Goal: Transaction & Acquisition: Purchase product/service

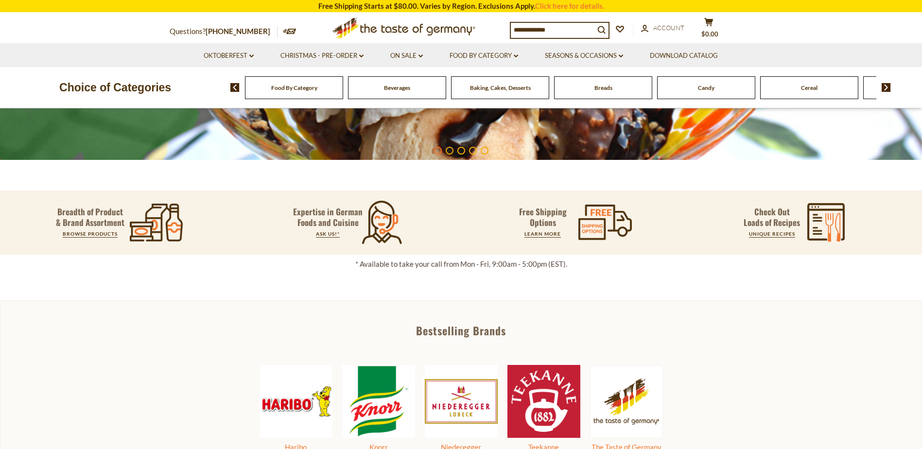
scroll to position [486, 0]
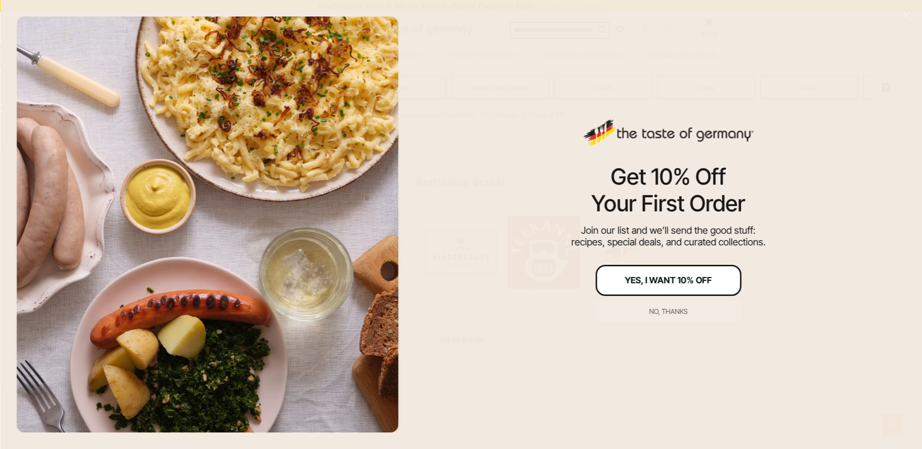
click at [659, 280] on div "Yes, I Want 10% Off" at bounding box center [668, 280] width 87 height 9
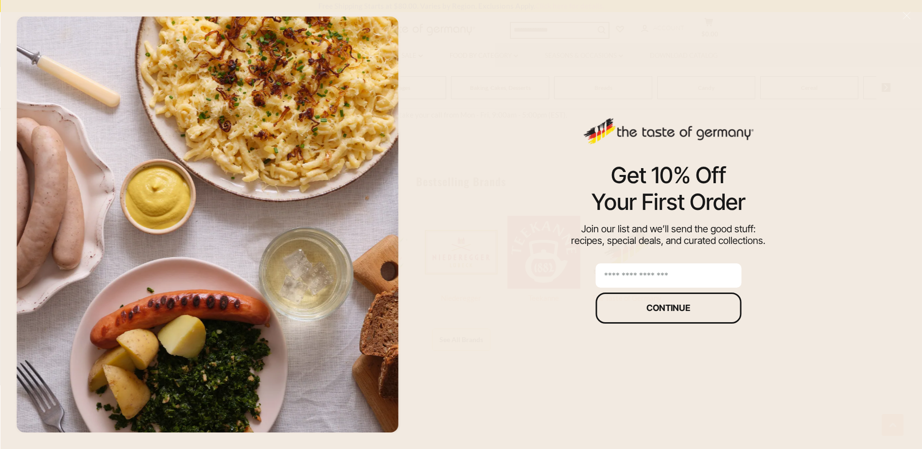
click at [636, 268] on input "email" at bounding box center [668, 275] width 146 height 24
type input "**********"
click at [642, 311] on button "Continue" at bounding box center [668, 308] width 146 height 31
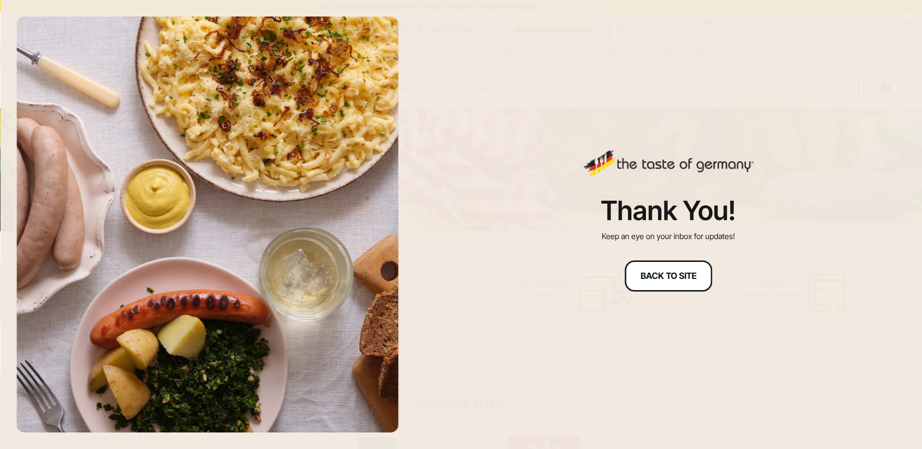
scroll to position [292, 0]
click at [668, 281] on button "Back to site" at bounding box center [667, 275] width 87 height 31
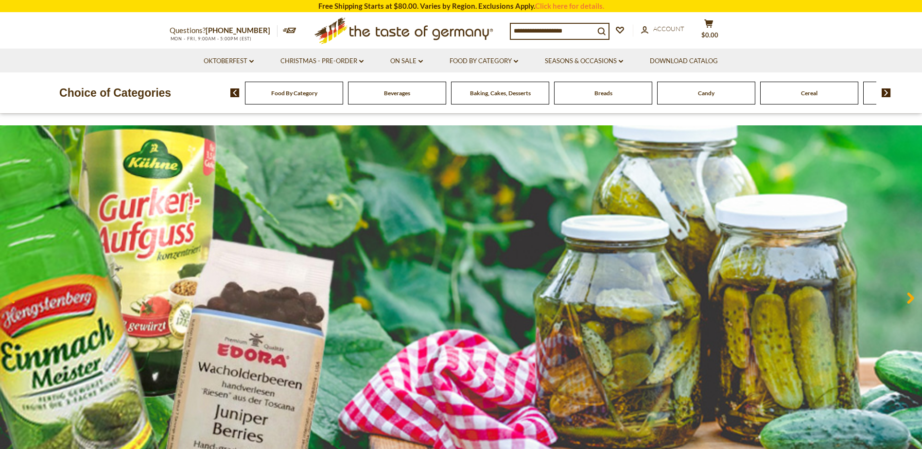
scroll to position [0, 0]
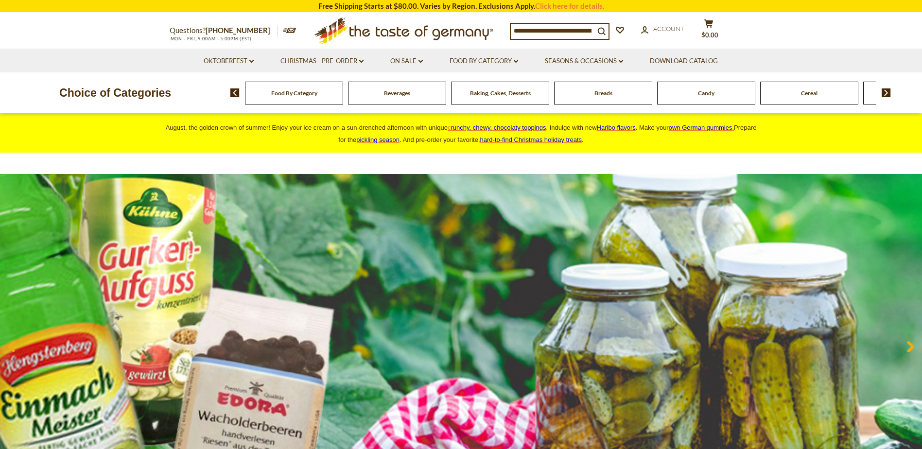
click at [291, 94] on span "Food By Category" at bounding box center [294, 92] width 46 height 7
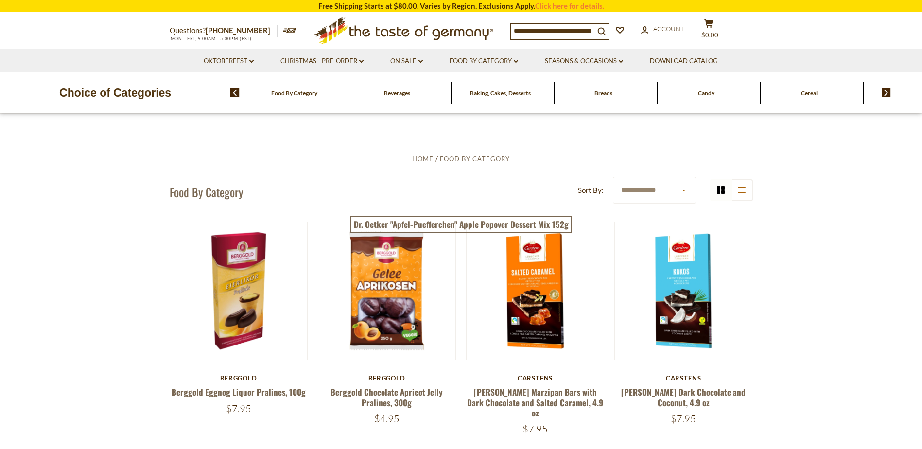
click at [889, 90] on img at bounding box center [886, 92] width 9 height 9
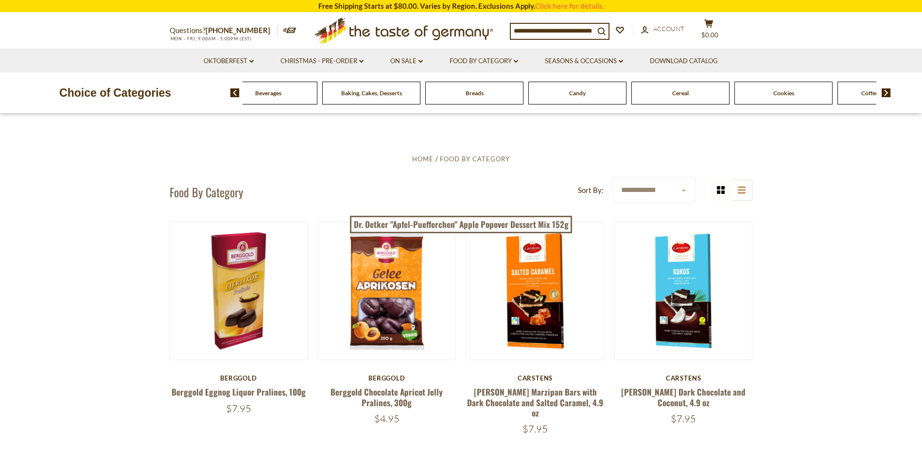
click at [885, 92] on img at bounding box center [886, 92] width 9 height 9
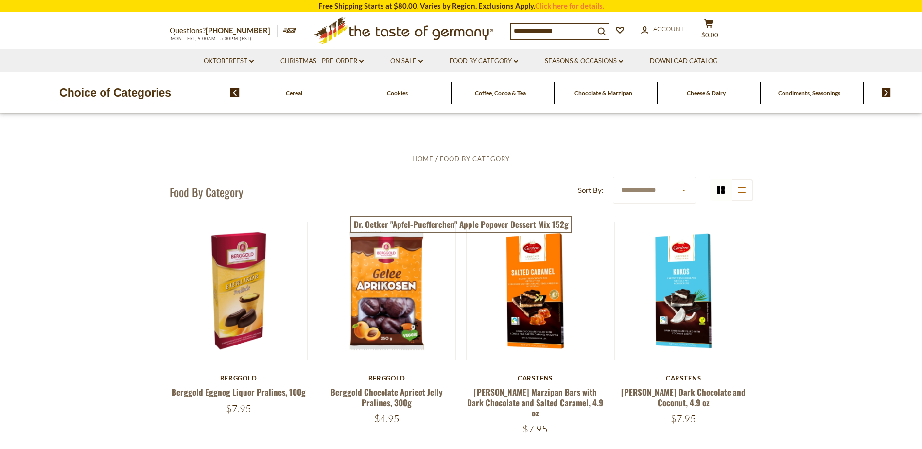
click at [885, 92] on img at bounding box center [886, 92] width 9 height 9
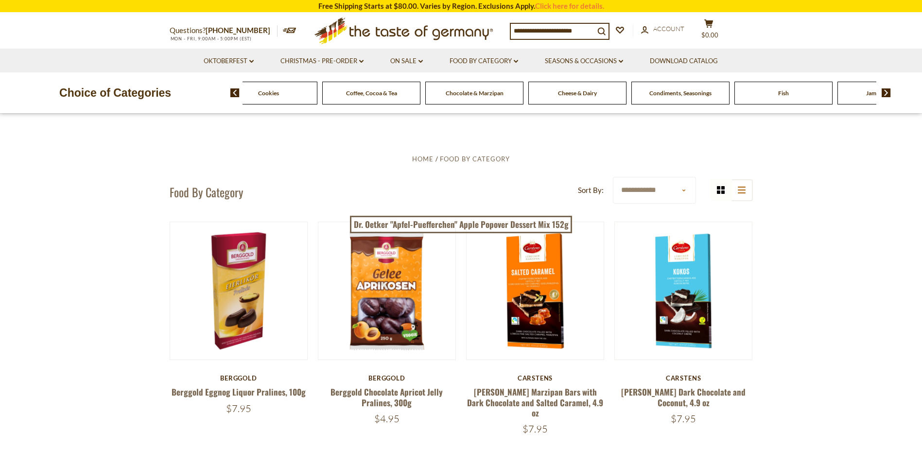
click at [885, 92] on img at bounding box center [886, 92] width 9 height 9
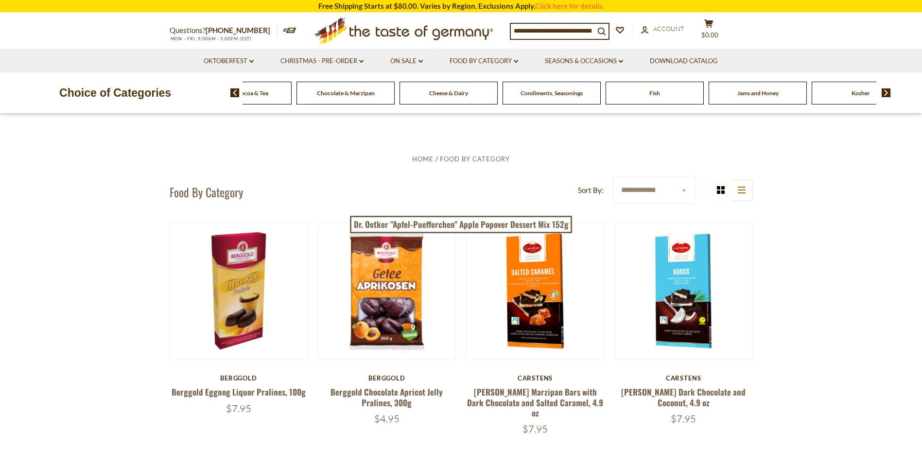
click at [885, 92] on img at bounding box center [886, 92] width 9 height 9
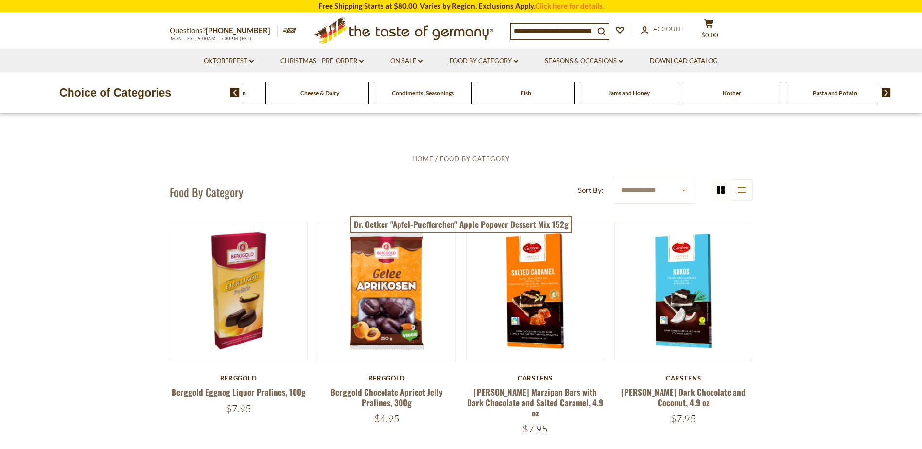
click at [885, 91] on img at bounding box center [886, 92] width 9 height 9
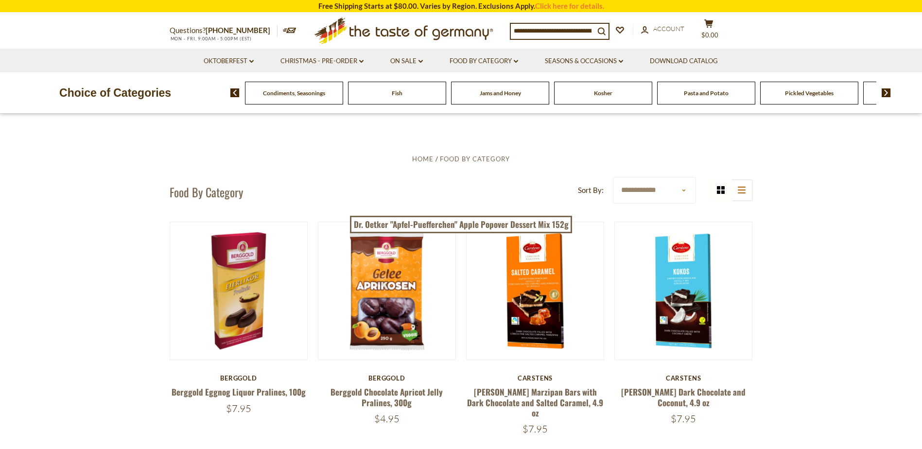
click at [885, 91] on img at bounding box center [886, 92] width 9 height 9
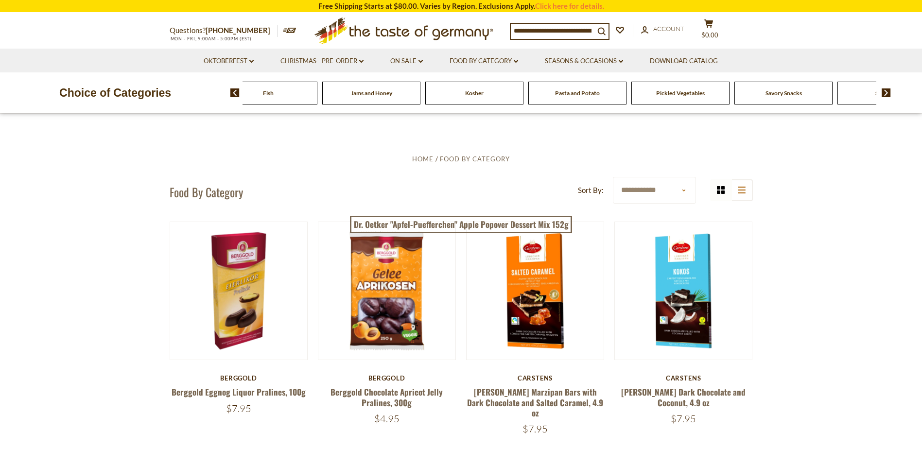
click at [885, 91] on img at bounding box center [886, 92] width 9 height 9
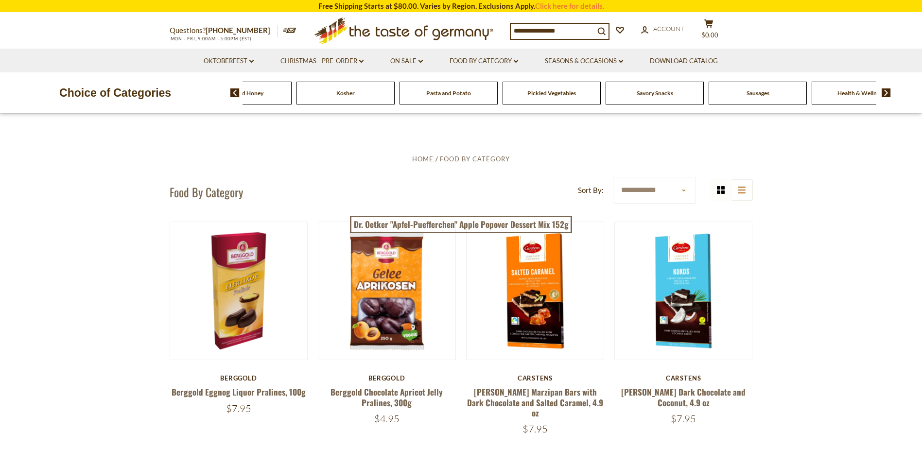
click at [654, 94] on span "Savory Snacks" at bounding box center [655, 92] width 36 height 7
click at [658, 95] on span "Savory Snacks" at bounding box center [655, 92] width 36 height 7
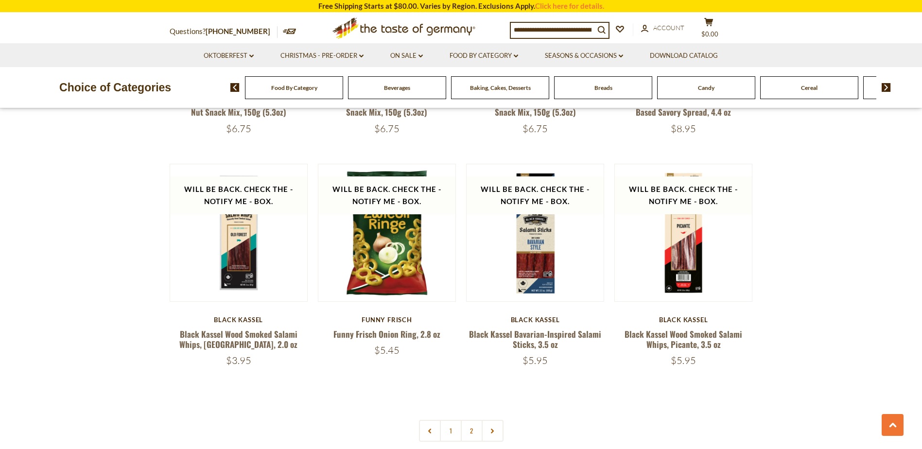
scroll to position [2187, 0]
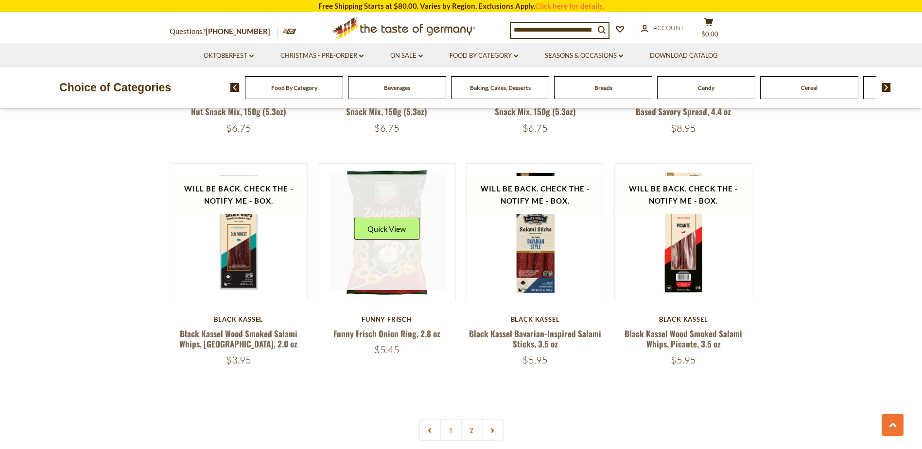
click at [377, 242] on link at bounding box center [387, 232] width 116 height 116
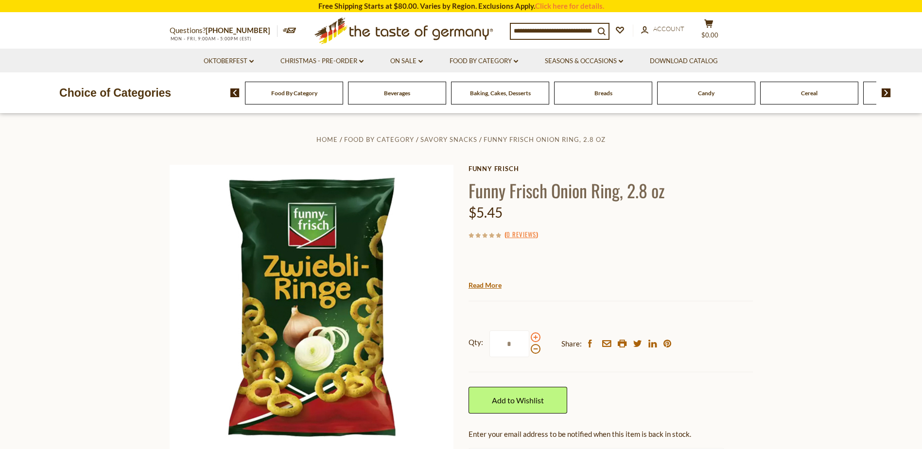
click at [535, 336] on span at bounding box center [536, 337] width 10 height 10
click at [529, 336] on input "*" at bounding box center [509, 343] width 40 height 27
click at [535, 336] on span at bounding box center [536, 337] width 10 height 10
click at [529, 336] on input "*" at bounding box center [509, 343] width 40 height 27
type input "*"
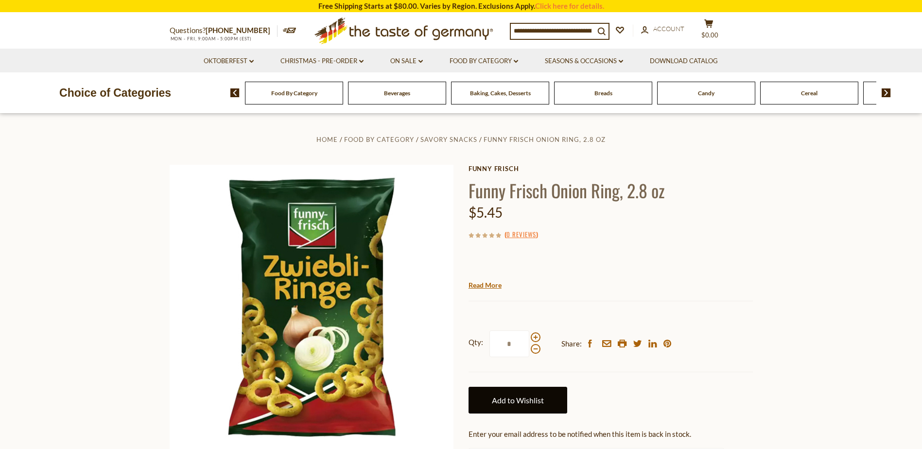
click at [516, 406] on link "Add to Wishlist" at bounding box center [517, 400] width 99 height 27
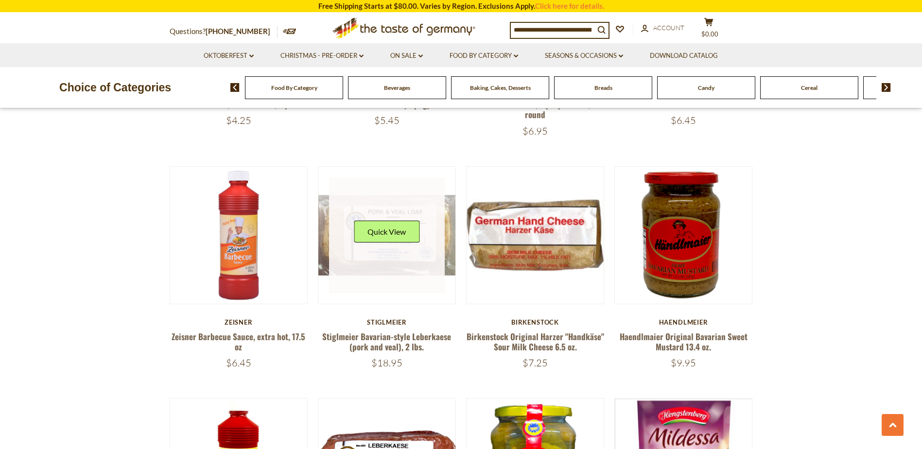
scroll to position [1749, 0]
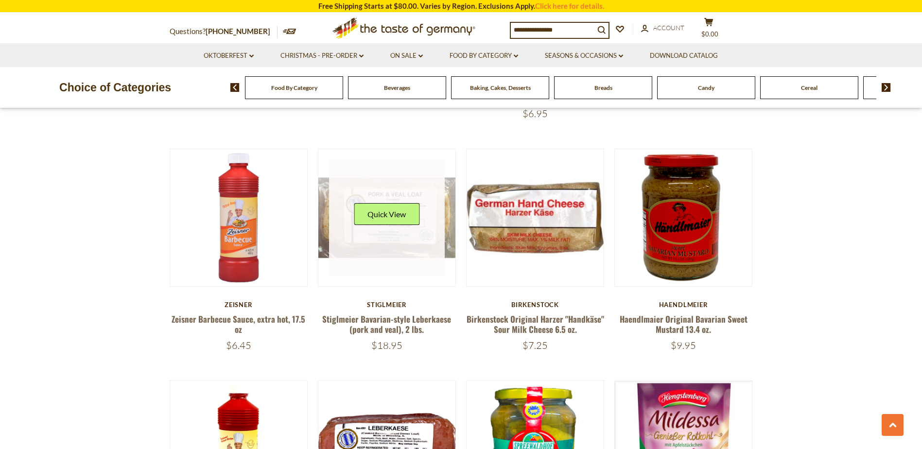
click at [379, 241] on link at bounding box center [387, 218] width 116 height 116
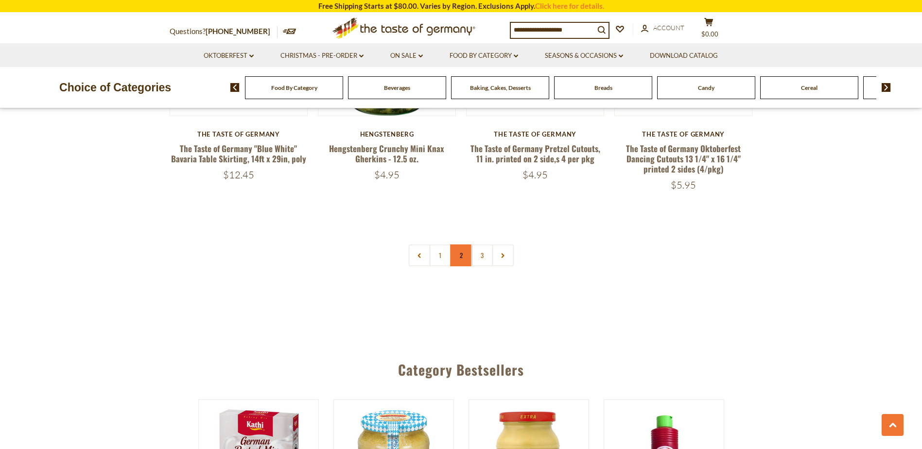
click at [456, 256] on link "2" at bounding box center [461, 255] width 22 height 22
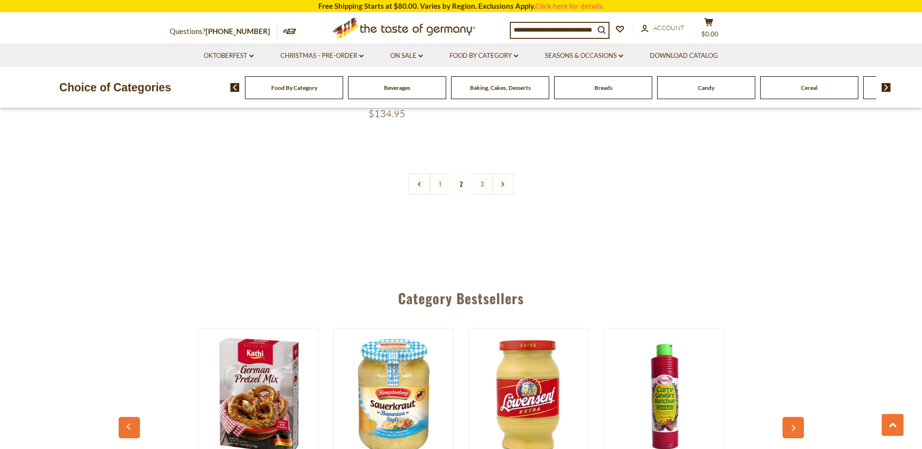
scroll to position [2381, 0]
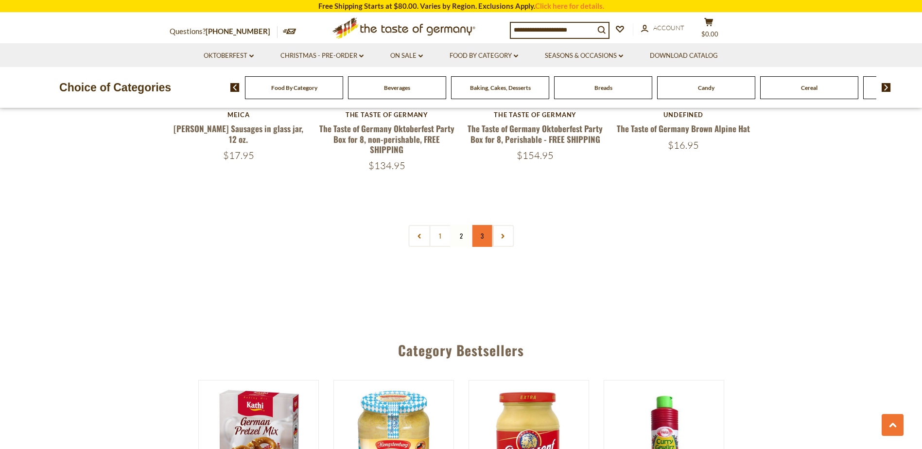
click at [484, 225] on link "3" at bounding box center [482, 236] width 22 height 22
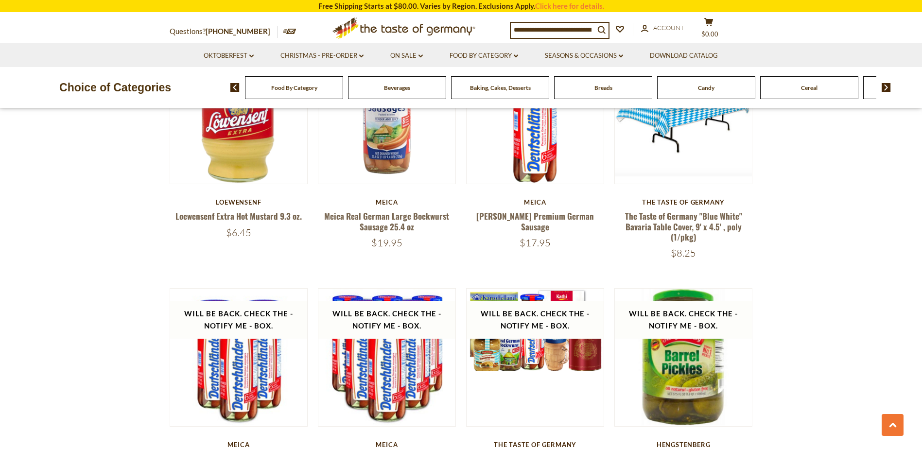
scroll to position [1963, 0]
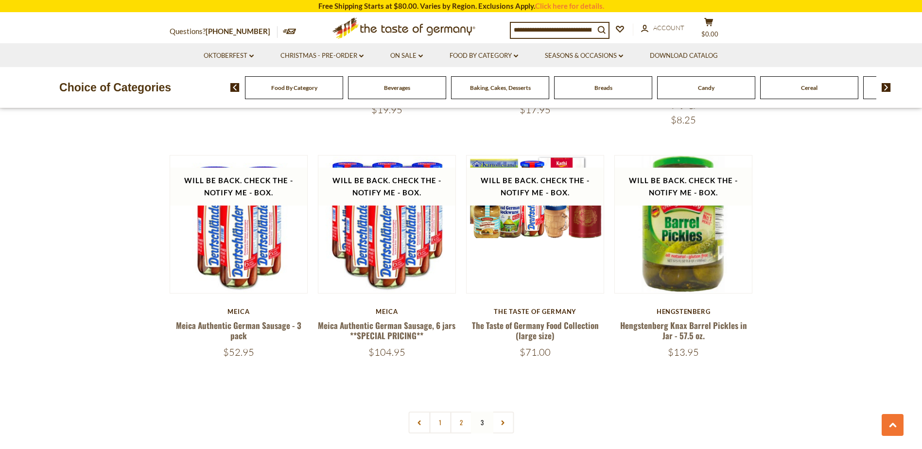
click at [529, 26] on input at bounding box center [553, 30] width 84 height 14
click at [343, 87] on div "Candy" at bounding box center [294, 87] width 98 height 23
click at [343, 91] on div "Candy" at bounding box center [294, 87] width 98 height 23
click at [699, 91] on span "Candy" at bounding box center [701, 87] width 17 height 7
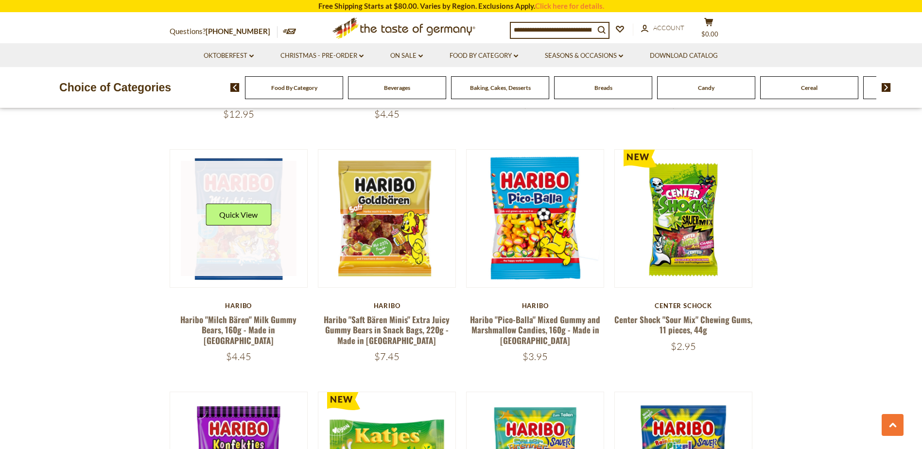
scroll to position [1701, 0]
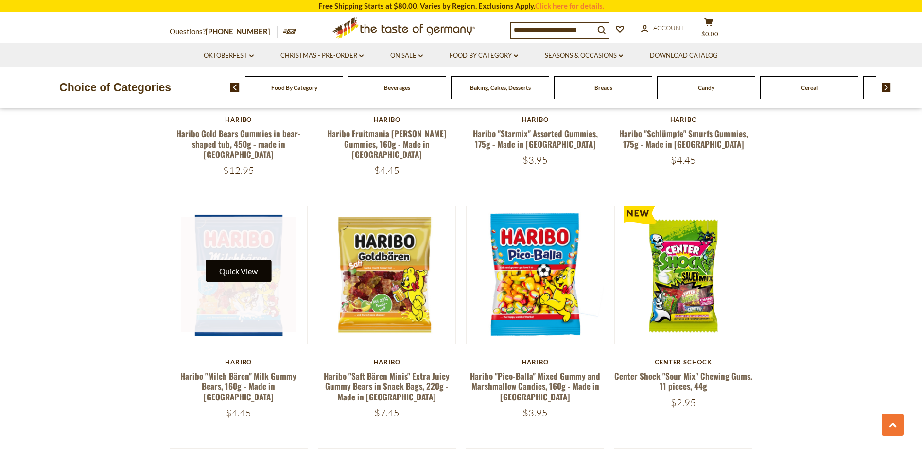
click at [242, 260] on button "Quick View" at bounding box center [239, 271] width 66 height 22
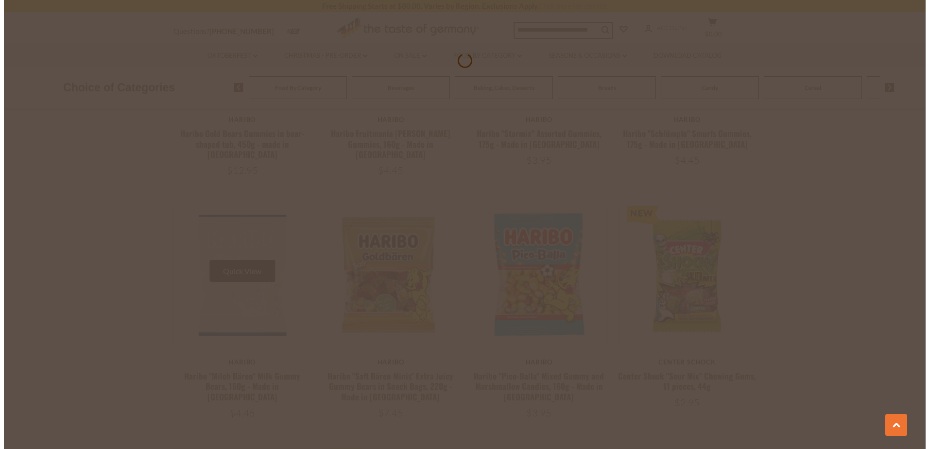
scroll to position [1703, 0]
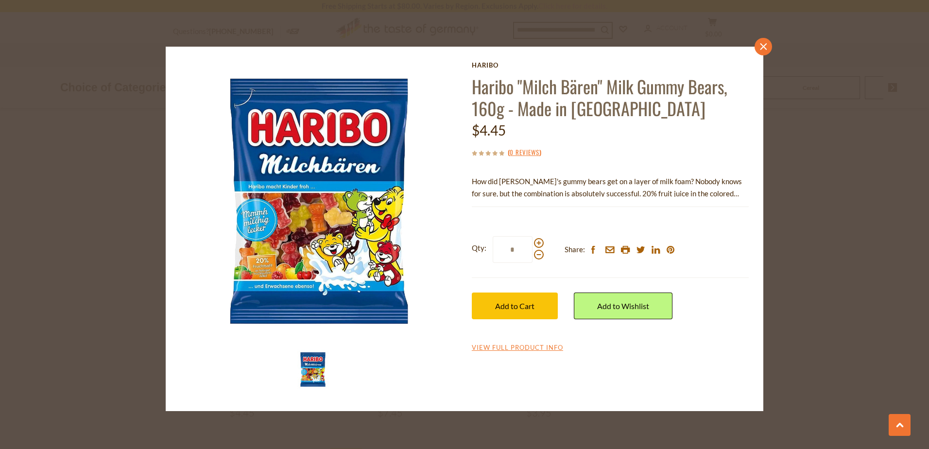
click at [762, 45] on icon at bounding box center [763, 46] width 7 height 7
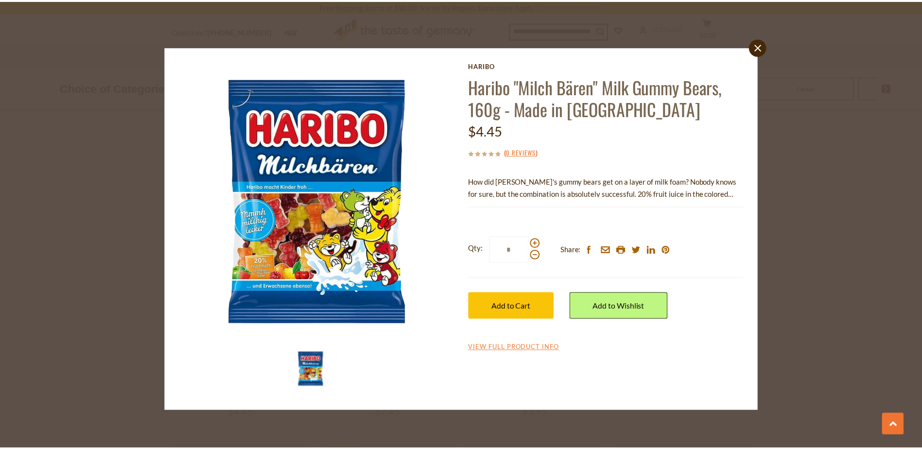
scroll to position [1701, 0]
